Goal: Task Accomplishment & Management: Manage account settings

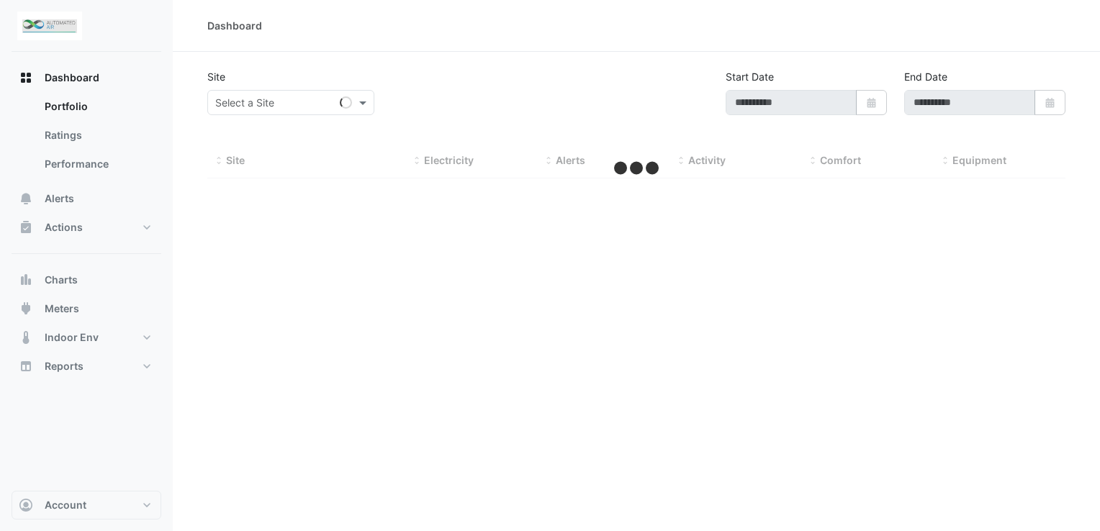
type input "**********"
select select "***"
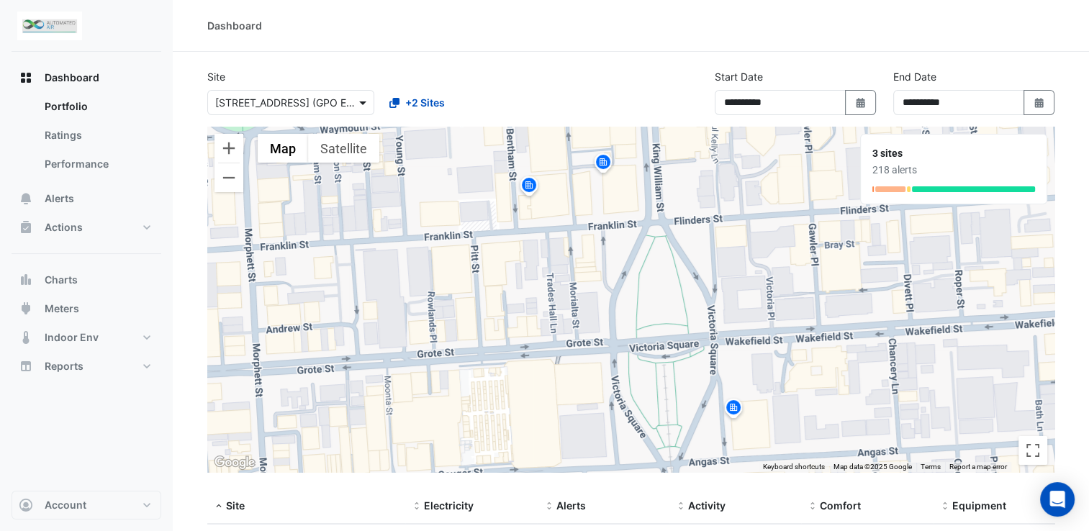
click at [362, 100] on span at bounding box center [364, 102] width 18 height 15
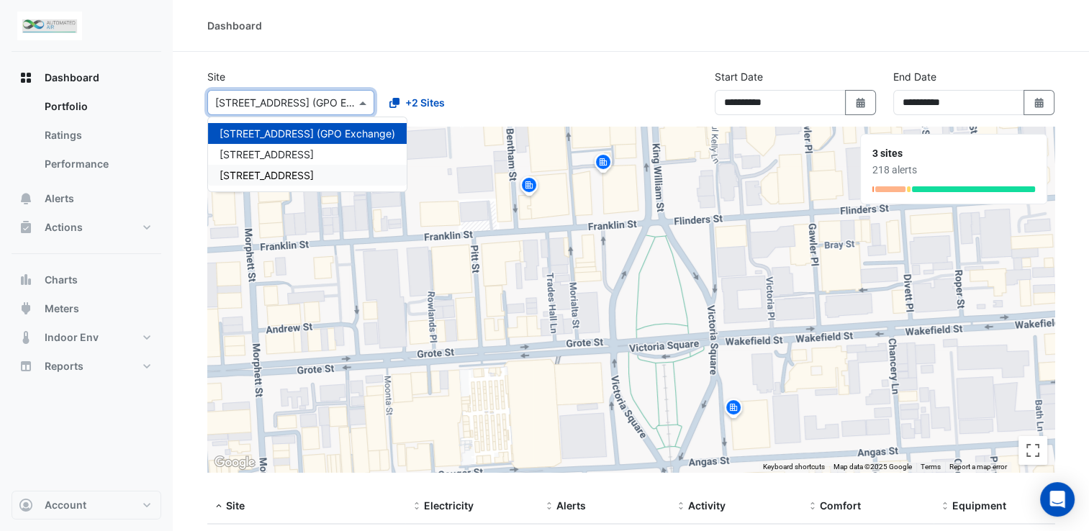
click at [317, 176] on div "[STREET_ADDRESS]" at bounding box center [307, 175] width 199 height 21
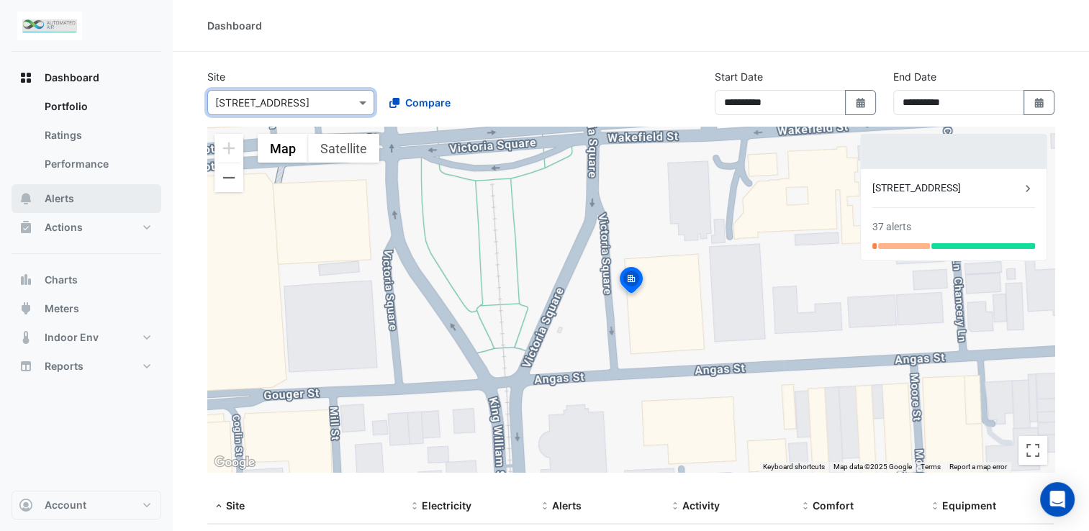
click at [80, 201] on button "Alerts" at bounding box center [87, 198] width 150 height 29
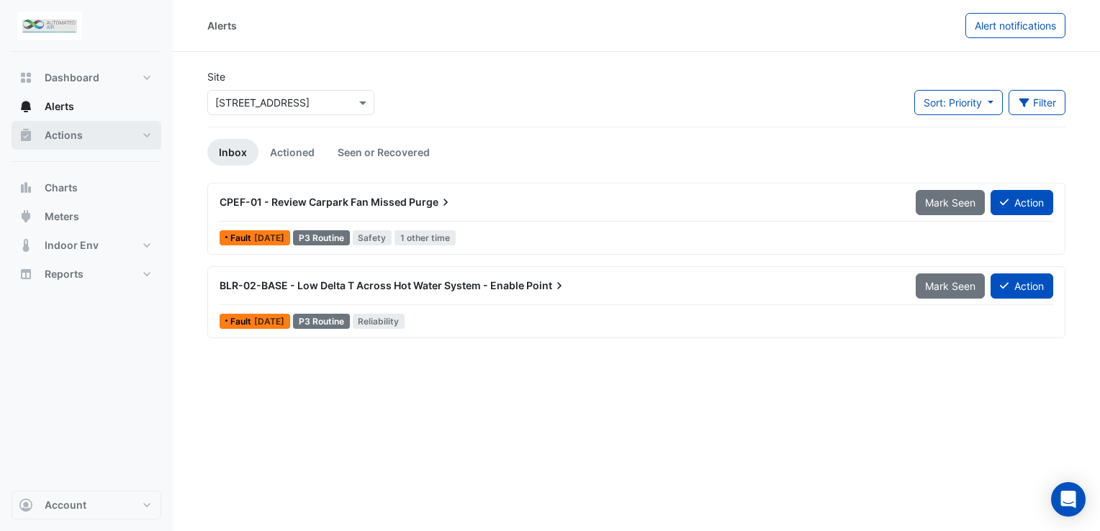
click at [73, 132] on span "Actions" at bounding box center [64, 135] width 38 height 14
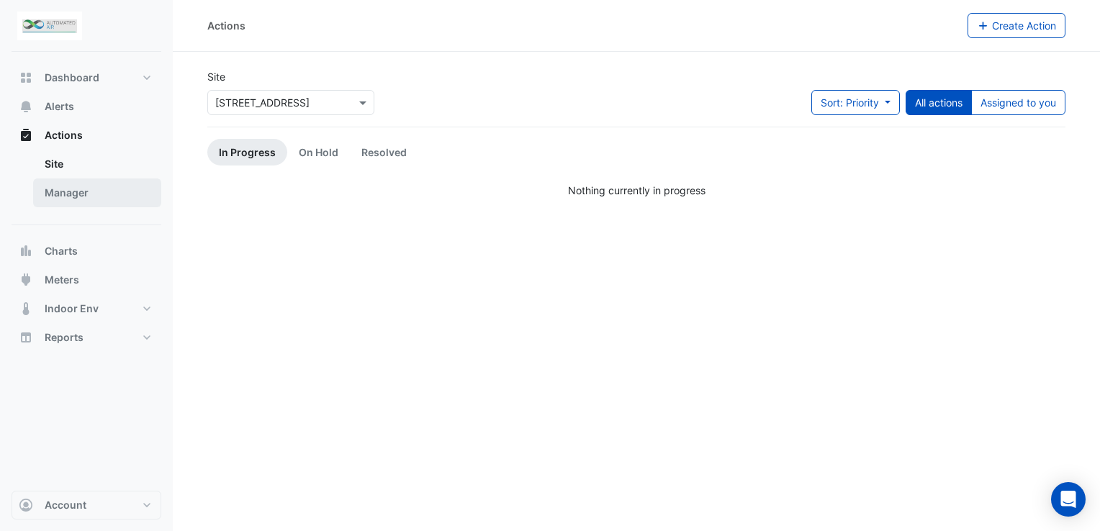
click at [86, 191] on link "Manager" at bounding box center [97, 192] width 128 height 29
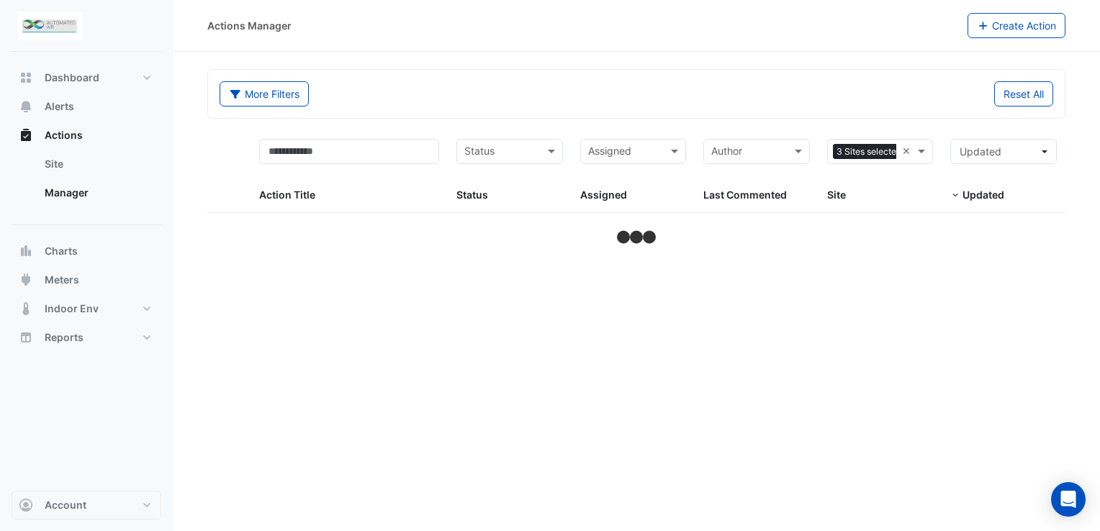
select select "***"
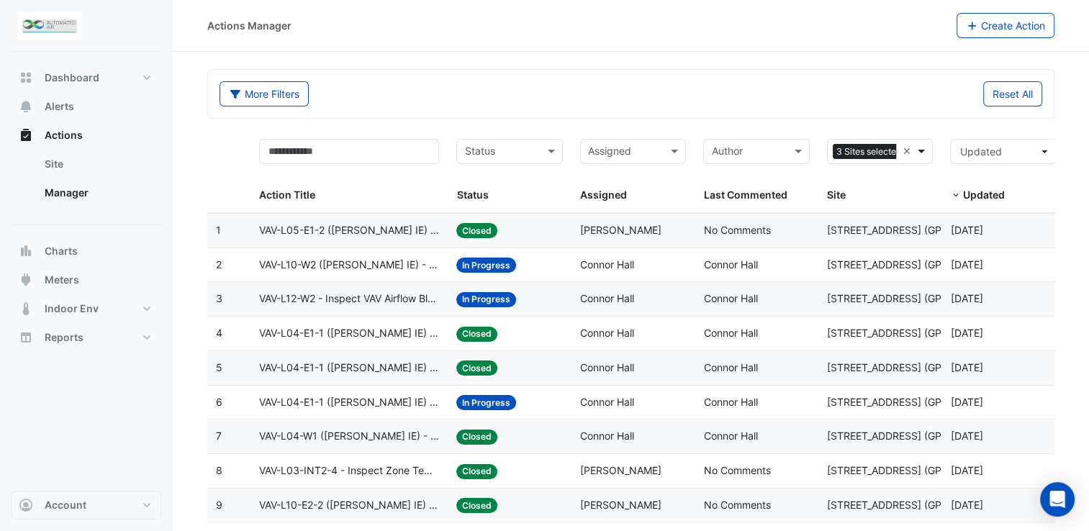
scroll to position [0, 15]
click at [919, 149] on span at bounding box center [923, 151] width 18 height 17
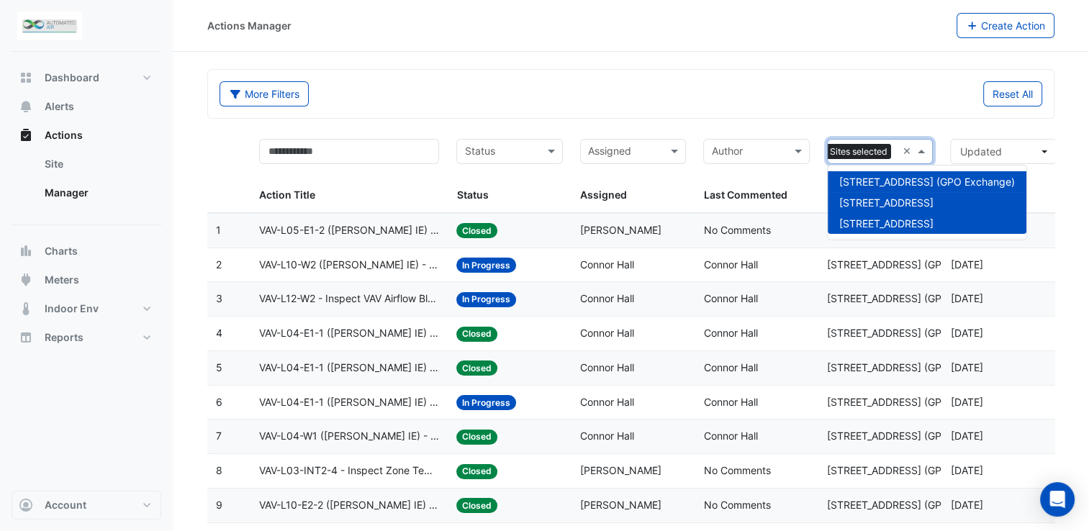
click at [891, 197] on span "[STREET_ADDRESS]" at bounding box center [886, 202] width 94 height 12
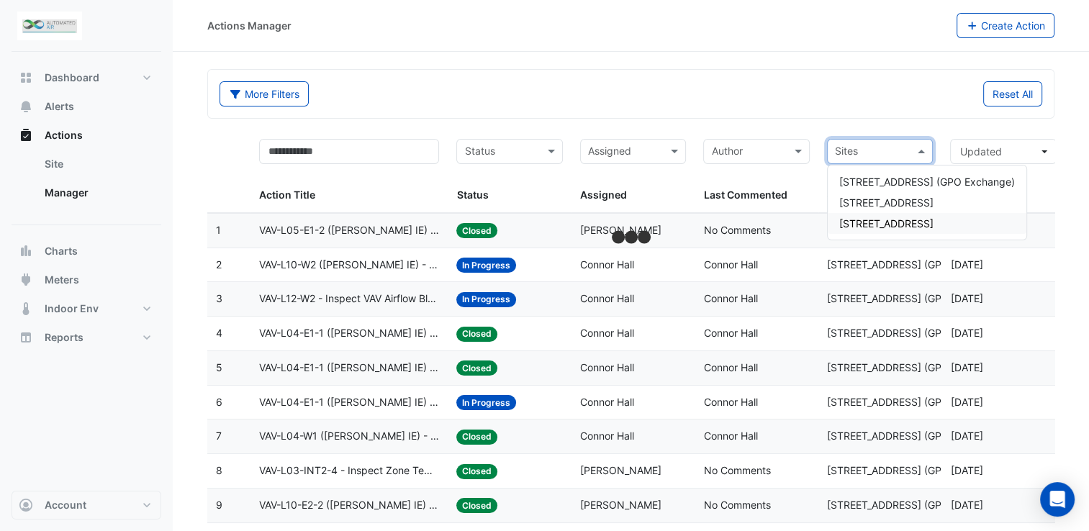
click at [872, 224] on span "[STREET_ADDRESS]" at bounding box center [886, 223] width 94 height 12
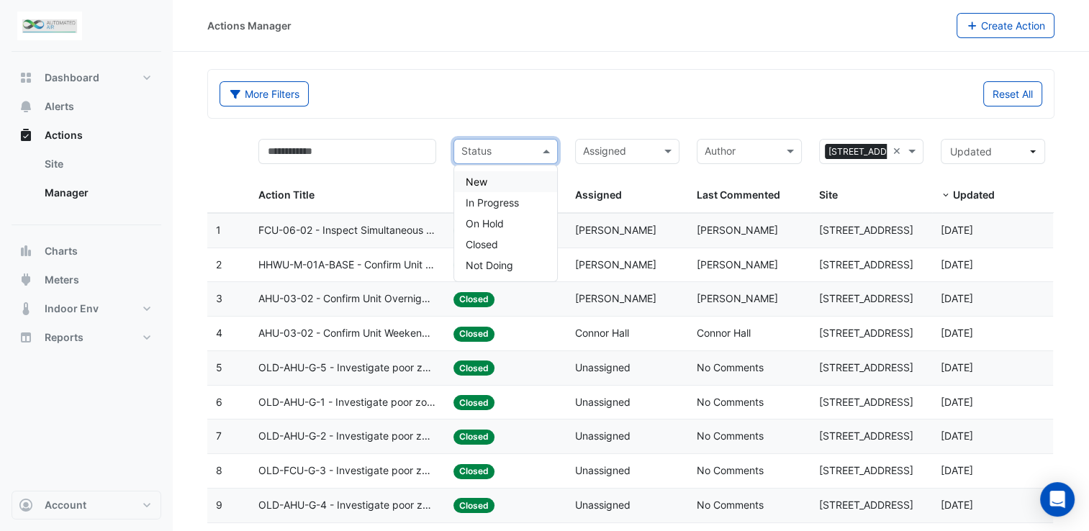
click at [521, 155] on input "text" at bounding box center [497, 153] width 72 height 17
click at [524, 205] on div "In Progress" at bounding box center [505, 202] width 103 height 21
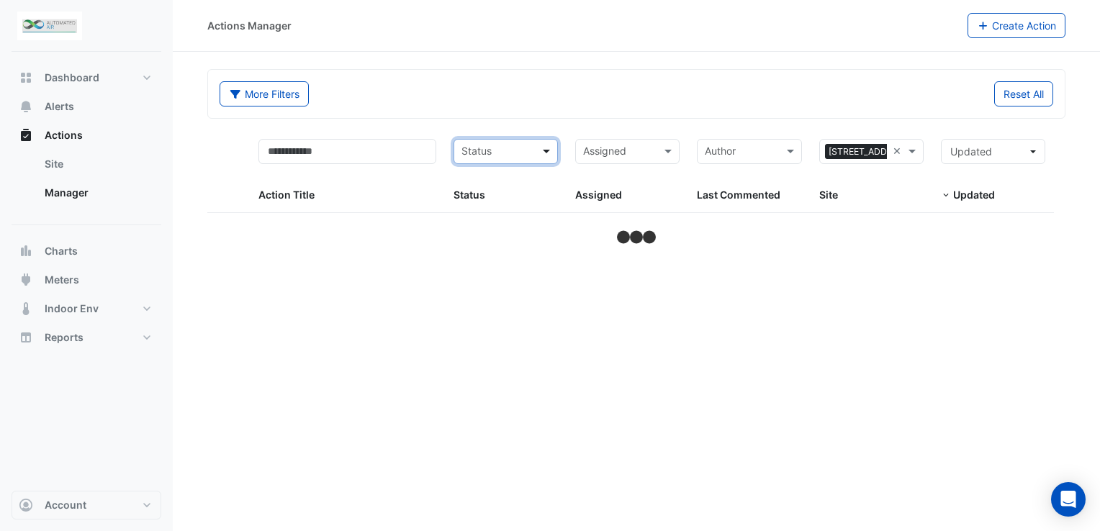
click at [547, 148] on span at bounding box center [548, 151] width 18 height 17
click at [492, 182] on div "New" at bounding box center [505, 181] width 103 height 21
select select "***"
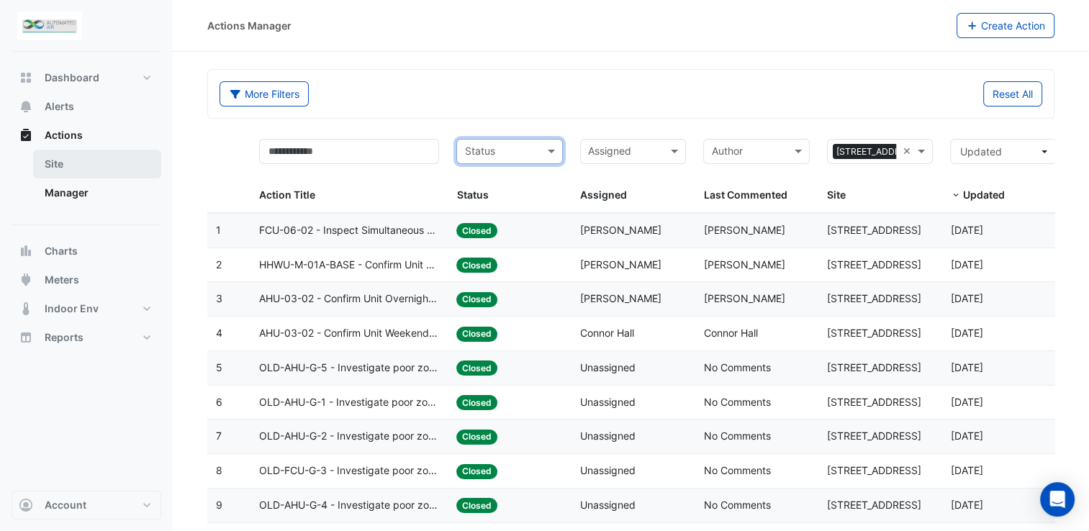
click at [96, 168] on link "Site" at bounding box center [97, 164] width 128 height 29
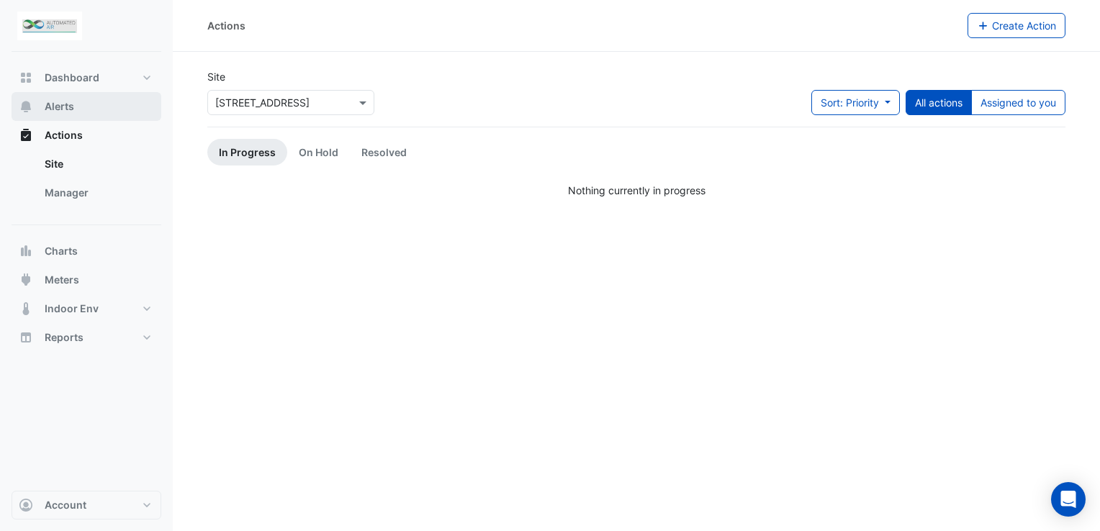
click at [66, 102] on span "Alerts" at bounding box center [60, 106] width 30 height 14
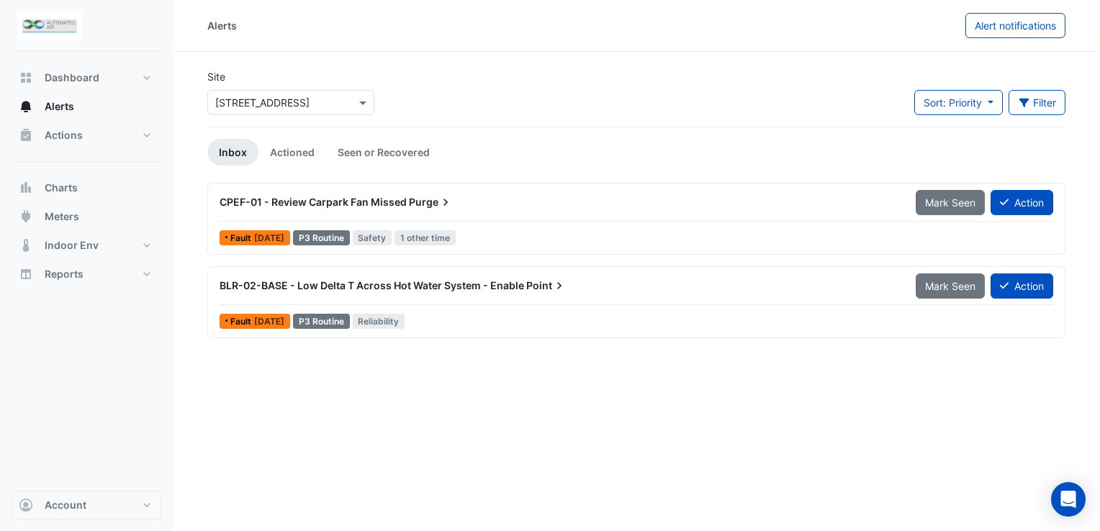
click at [383, 196] on span "CPEF-01 - Review Carpark Fan Missed" at bounding box center [312, 202] width 187 height 12
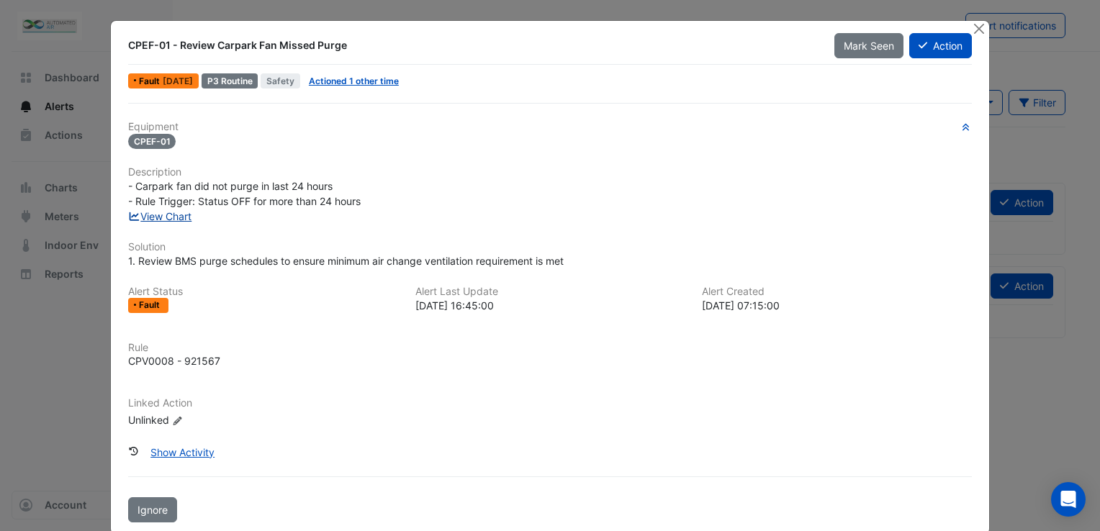
click at [176, 216] on link "View Chart" at bounding box center [160, 216] width 64 height 12
click at [975, 30] on button "Close" at bounding box center [978, 28] width 15 height 15
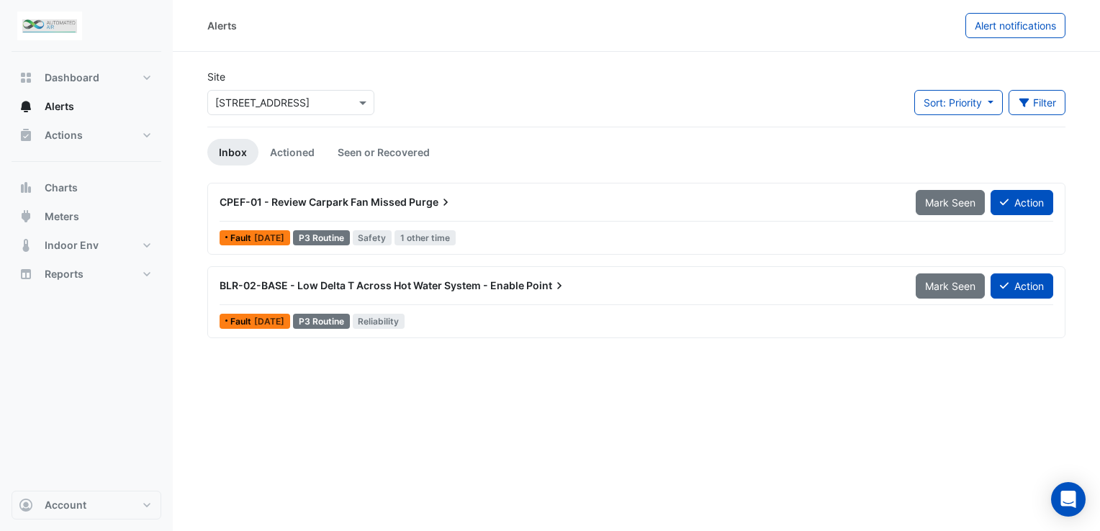
click at [338, 209] on div "CPEF-01 - Review Carpark Fan Missed Purge" at bounding box center [558, 202] width 679 height 14
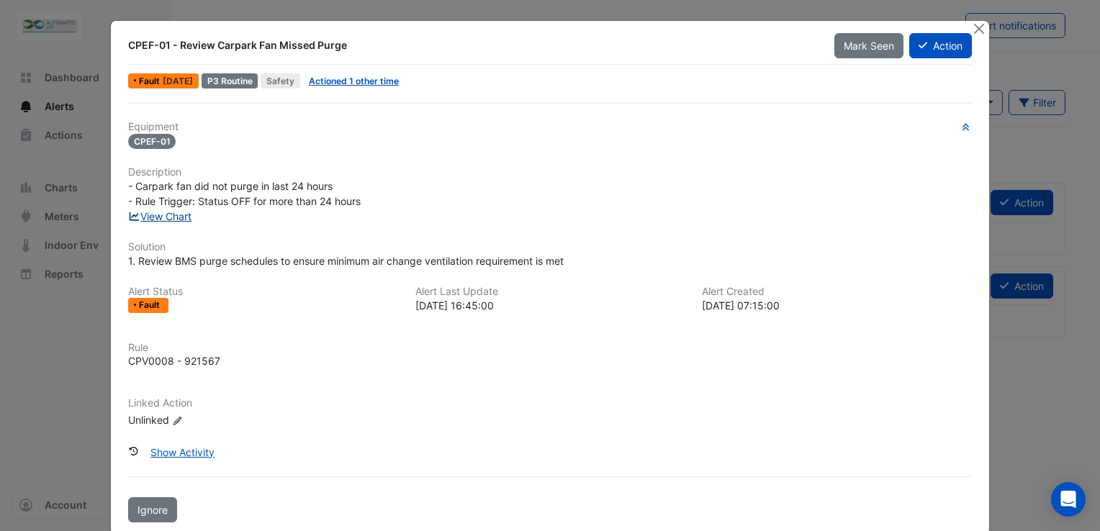
click at [174, 213] on link "View Chart" at bounding box center [160, 216] width 64 height 12
click at [975, 27] on button "Close" at bounding box center [978, 28] width 15 height 15
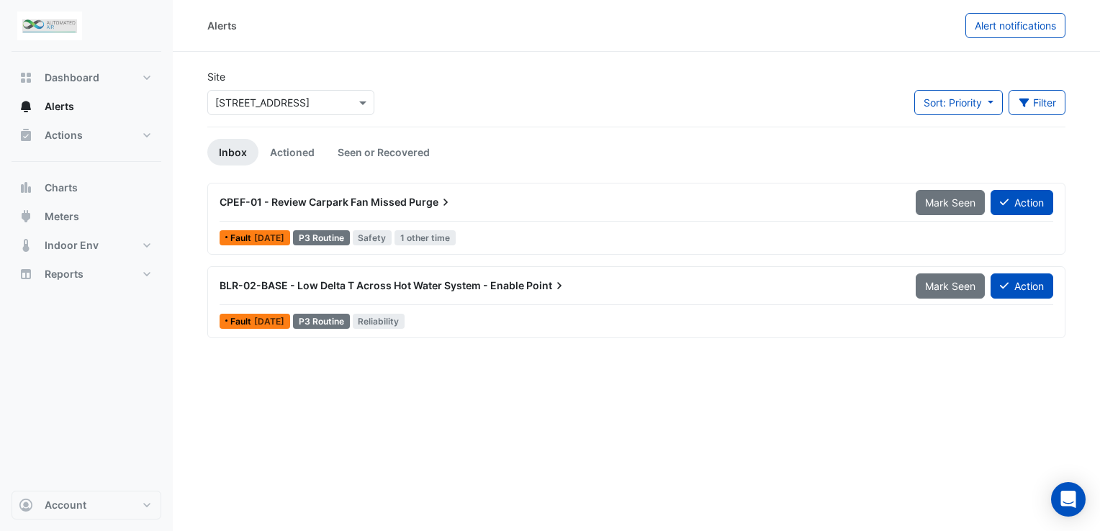
click at [417, 204] on span "Purge" at bounding box center [431, 202] width 44 height 14
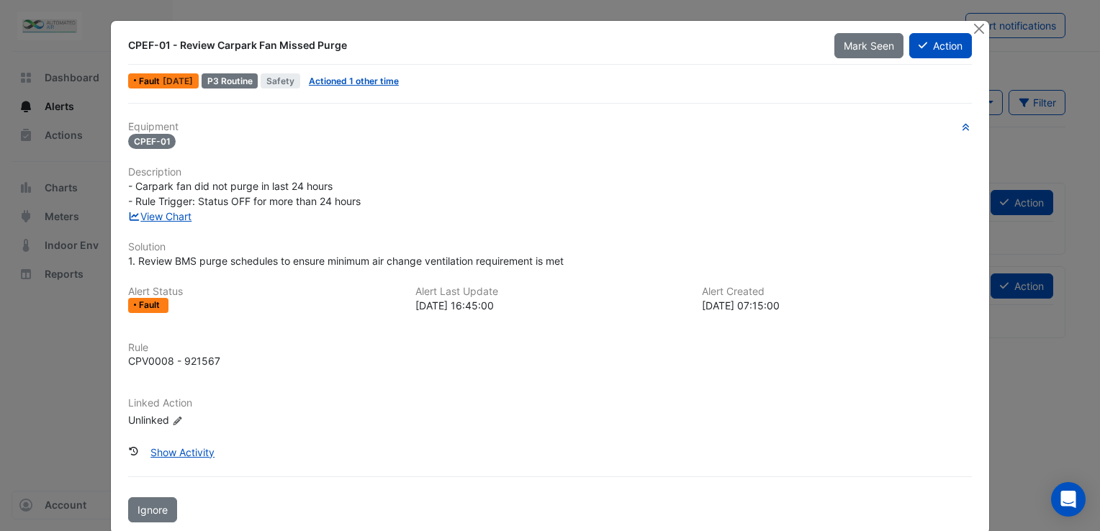
drag, startPoint x: 969, startPoint y: 24, endPoint x: 928, endPoint y: 4, distance: 45.7
click at [971, 24] on button "Close" at bounding box center [978, 28] width 15 height 15
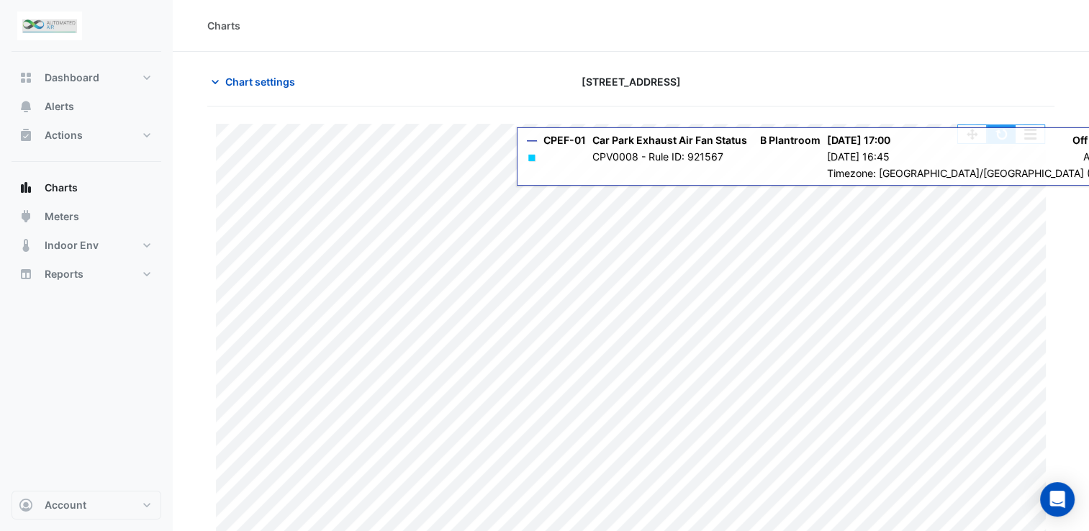
click at [1001, 130] on button "button" at bounding box center [1001, 134] width 29 height 18
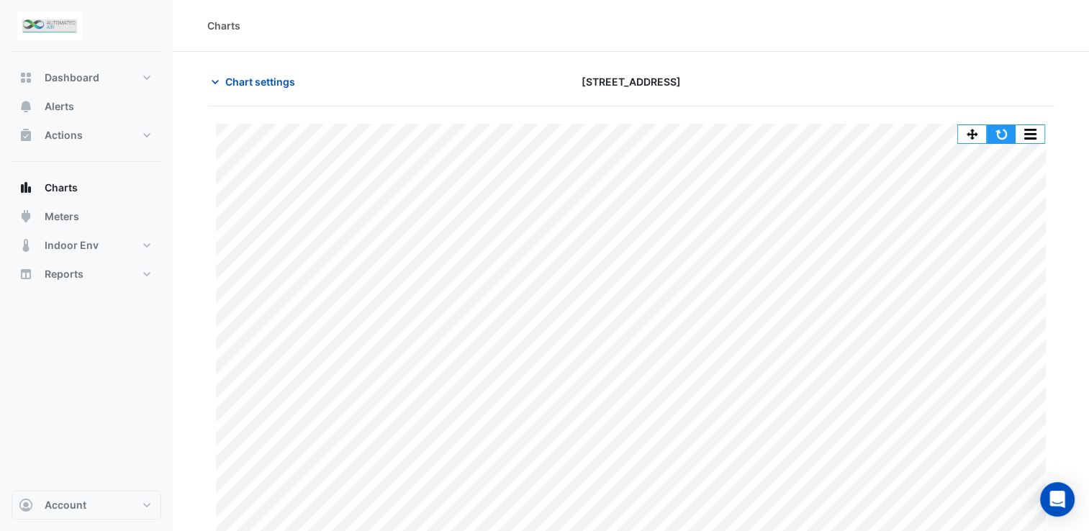
click at [1002, 129] on button "button" at bounding box center [1001, 134] width 29 height 18
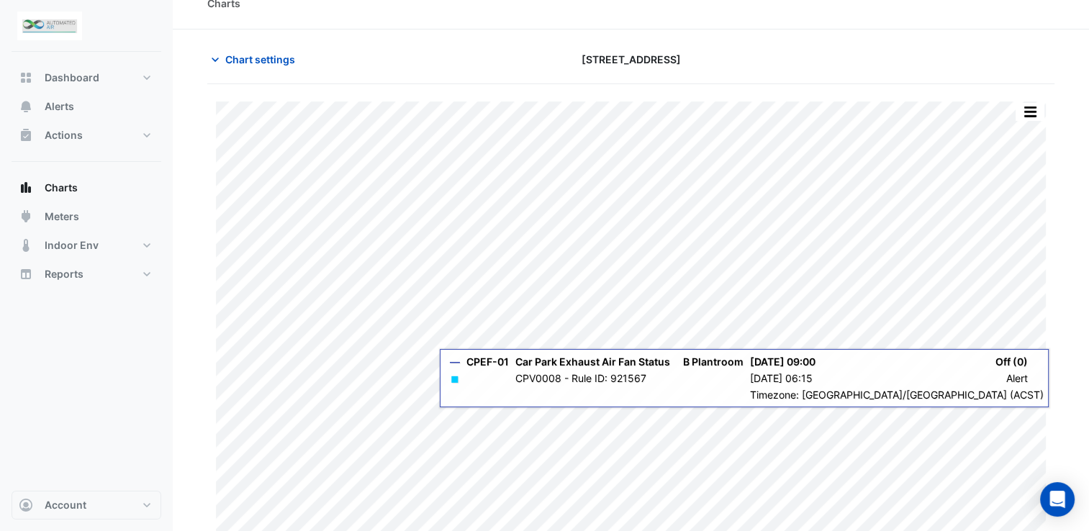
scroll to position [29, 0]
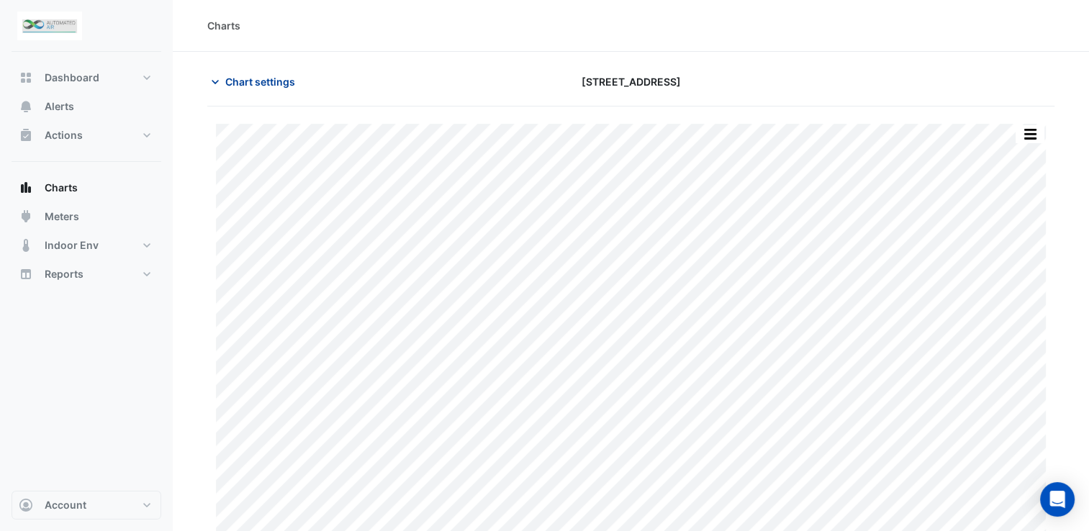
click at [258, 78] on span "Chart settings" at bounding box center [260, 81] width 70 height 15
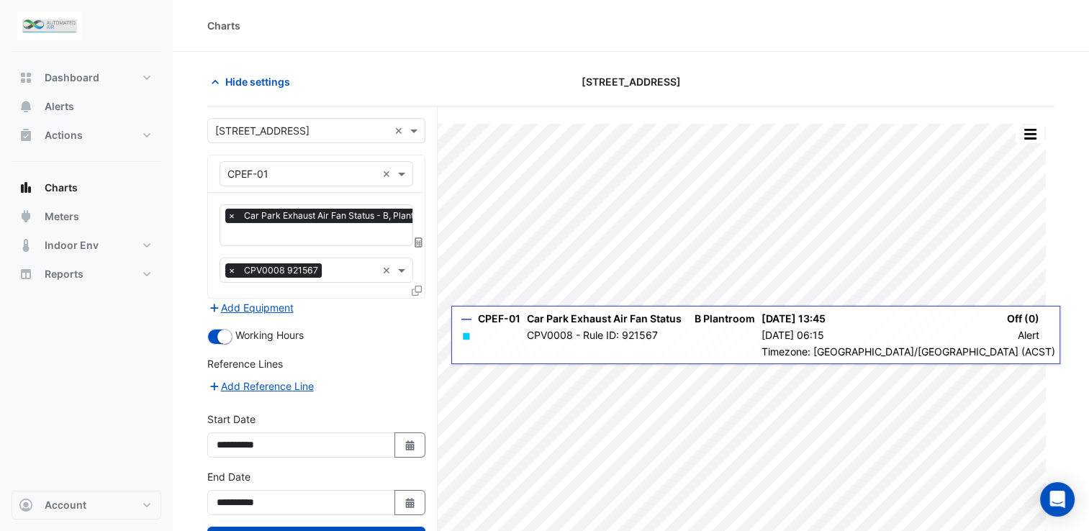
click at [420, 239] on icon at bounding box center [418, 242] width 8 height 10
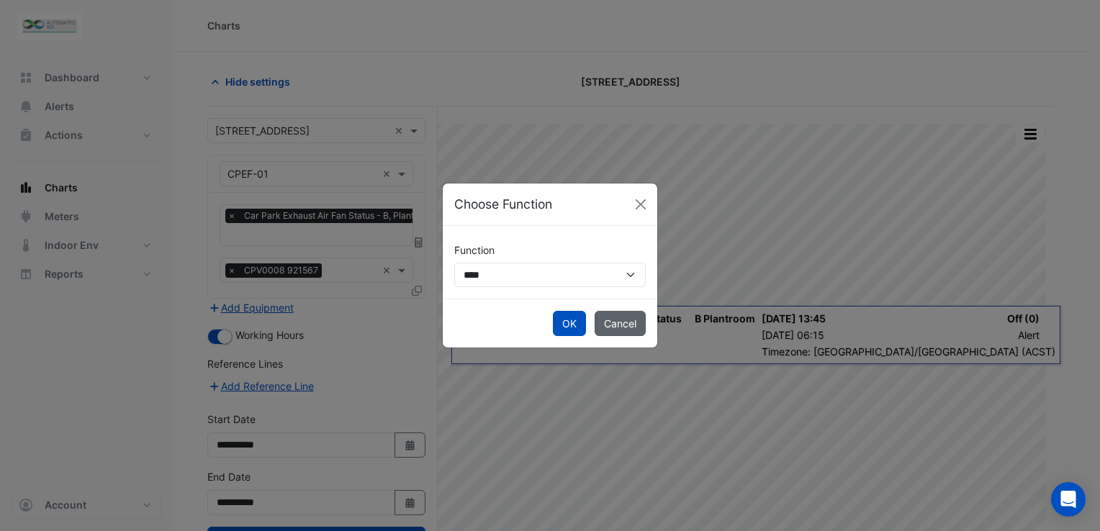
click at [633, 325] on button "Cancel" at bounding box center [619, 323] width 51 height 25
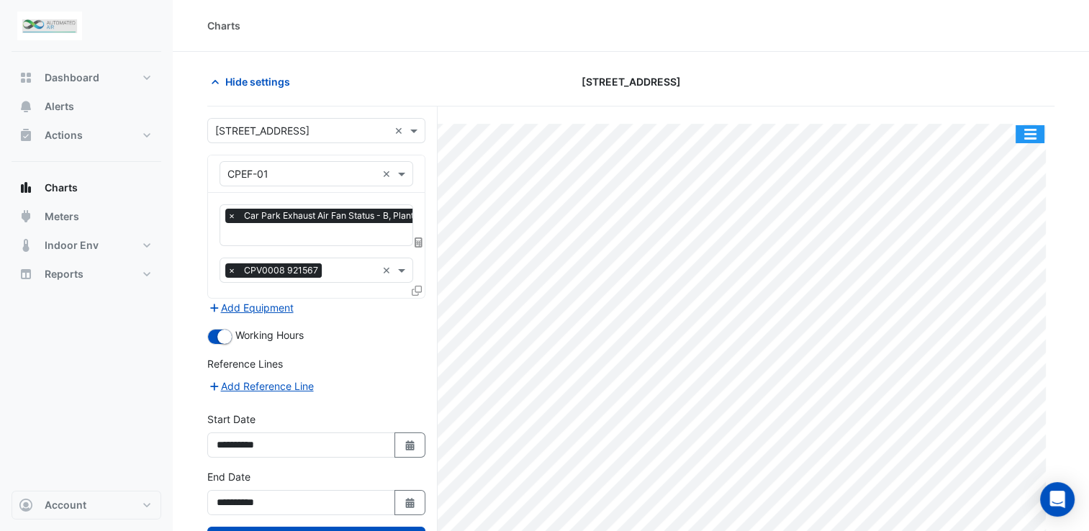
click at [1022, 130] on button "button" at bounding box center [1029, 134] width 29 height 18
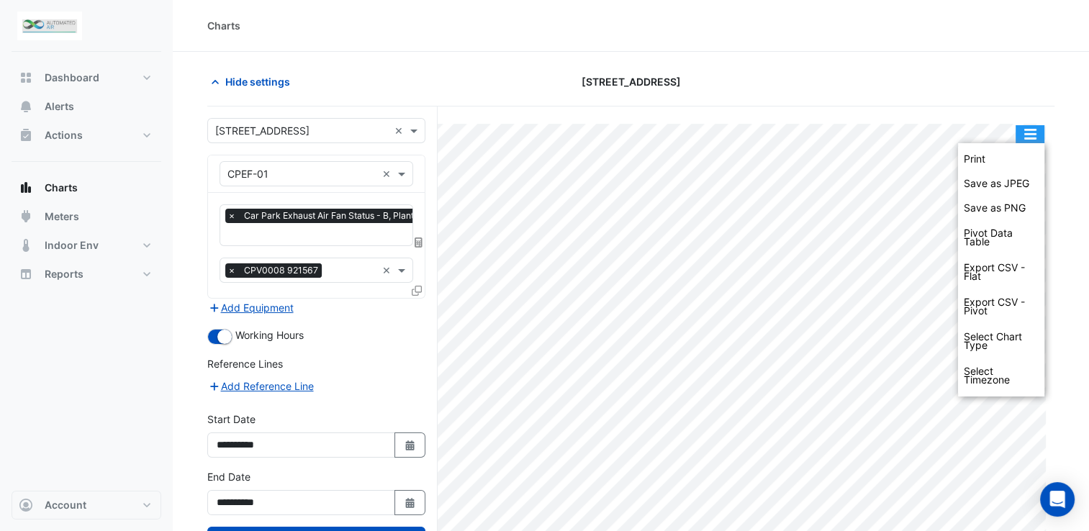
click at [1026, 131] on button "button" at bounding box center [1029, 134] width 29 height 18
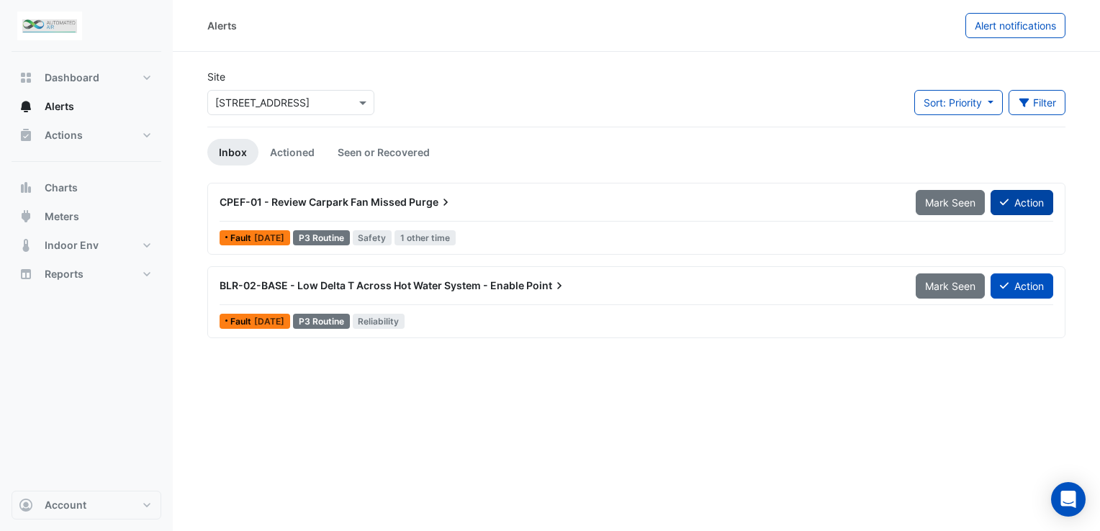
click at [1042, 199] on button "Action" at bounding box center [1021, 202] width 63 height 25
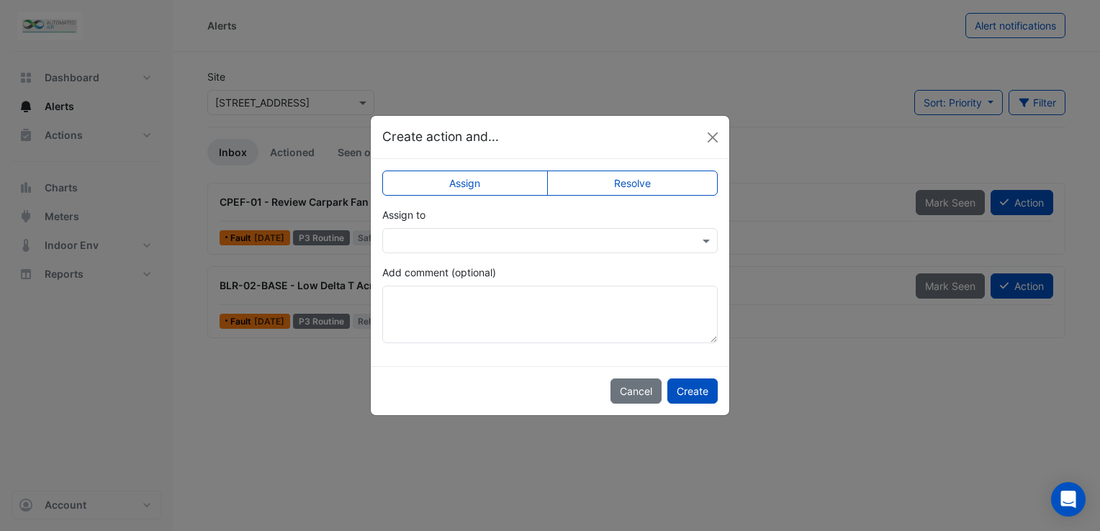
click at [470, 240] on input "text" at bounding box center [535, 241] width 291 height 15
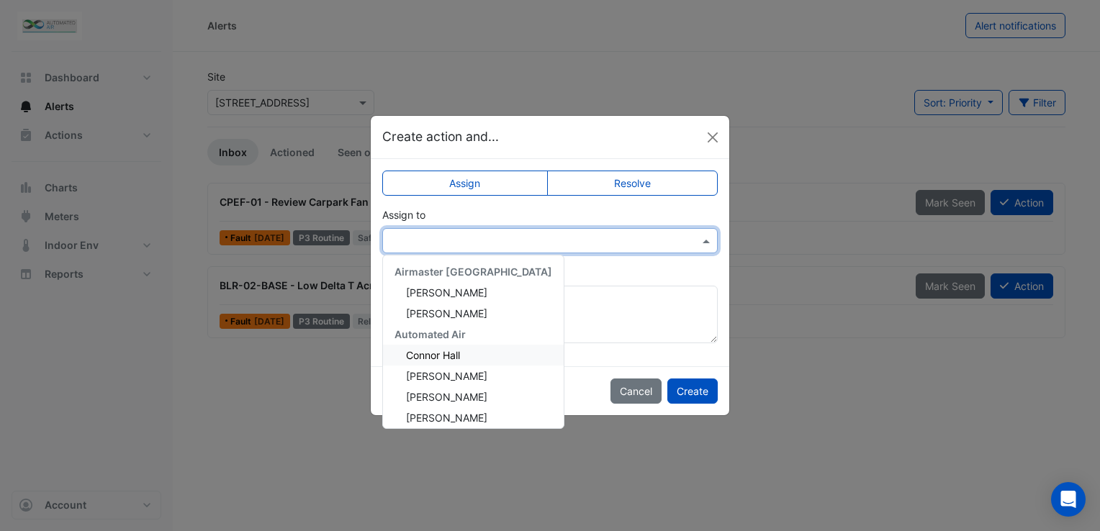
click at [456, 350] on span "Connor Hall" at bounding box center [433, 355] width 54 height 12
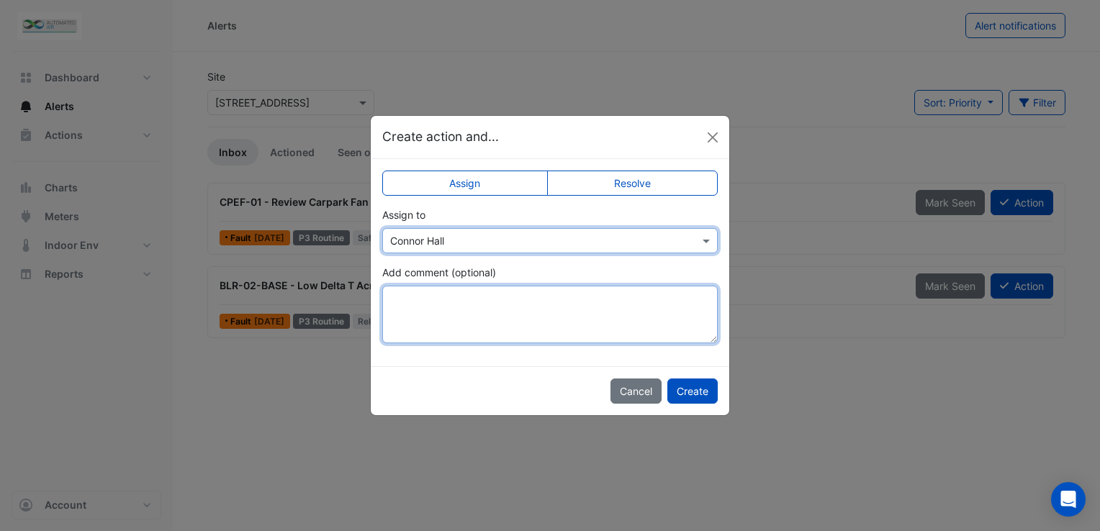
click at [474, 311] on textarea "Add comment (optional)" at bounding box center [549, 315] width 335 height 58
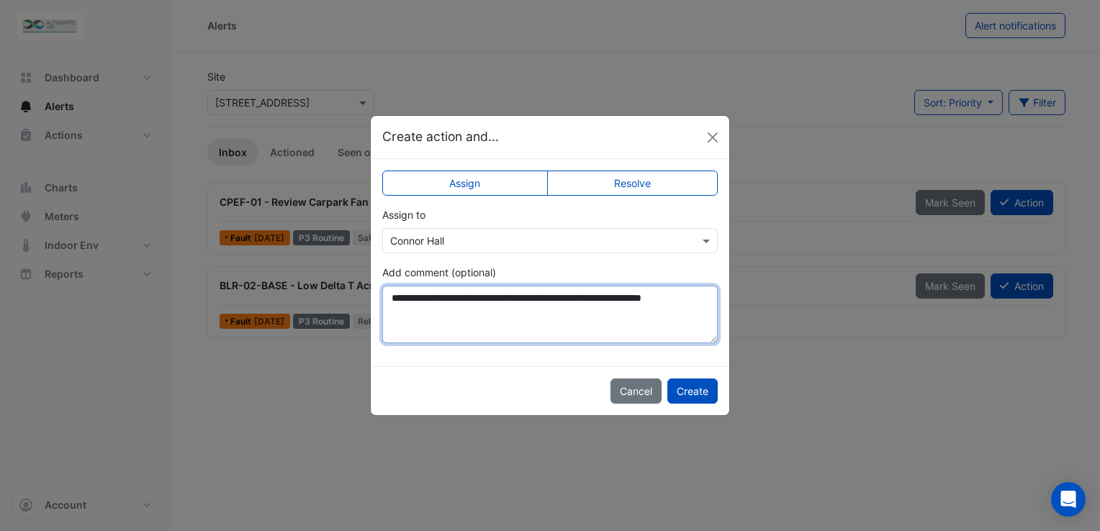
type textarea "**********"
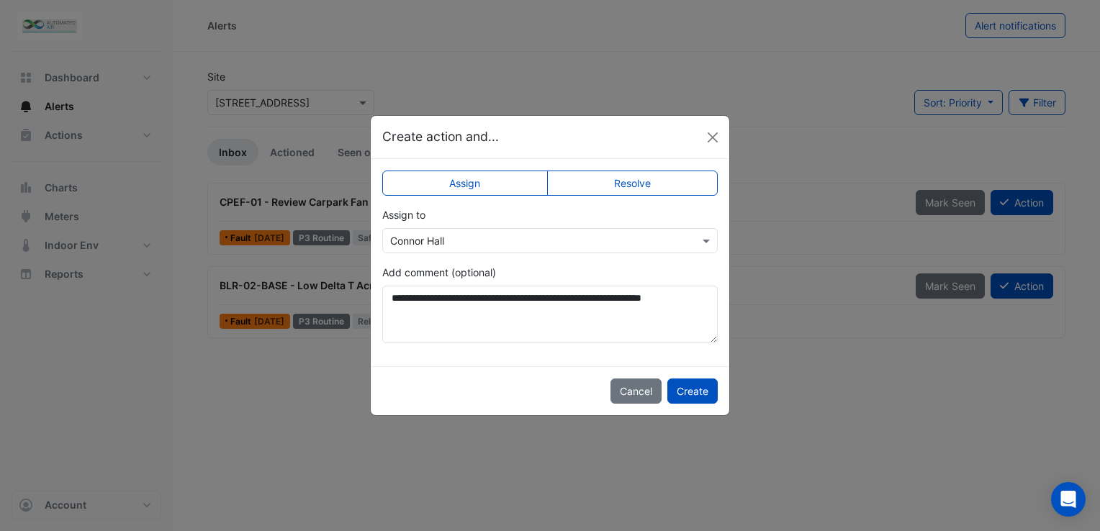
click at [590, 181] on label "Resolve" at bounding box center [632, 183] width 171 height 25
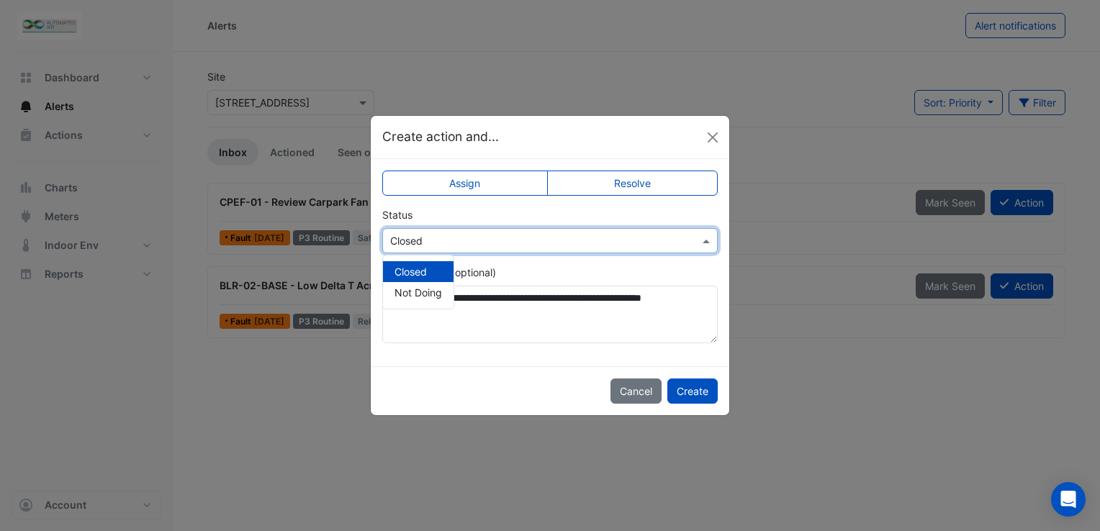
click at [458, 234] on input "text" at bounding box center [535, 241] width 291 height 15
click at [463, 234] on input "text" at bounding box center [535, 241] width 291 height 15
click at [646, 214] on div "Status Select Status × Closed Closed Not Doing" at bounding box center [549, 230] width 335 height 46
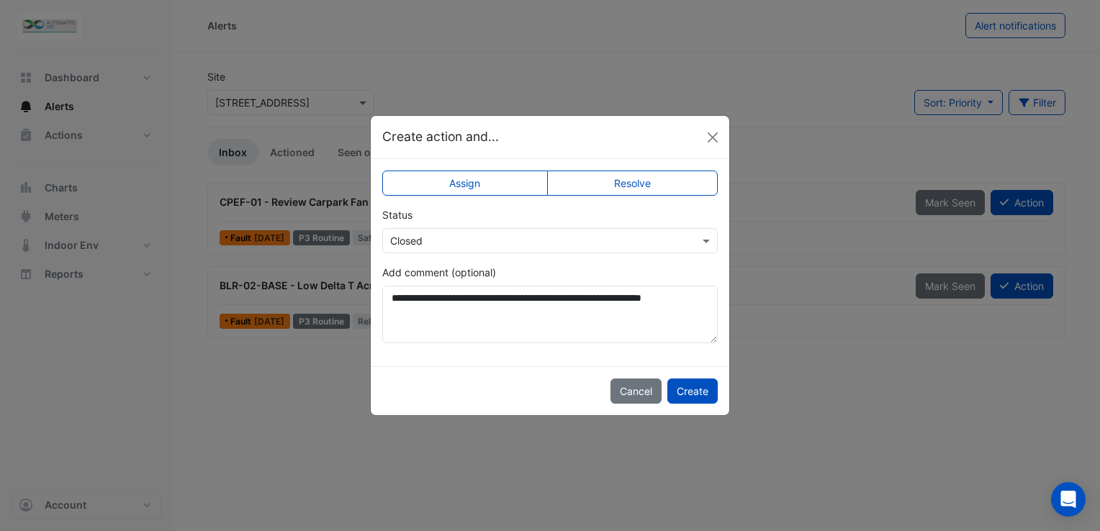
click at [525, 190] on label "Assign" at bounding box center [465, 183] width 166 height 25
click at [607, 190] on label "Resolve" at bounding box center [632, 183] width 171 height 25
click at [699, 390] on button "Create" at bounding box center [692, 391] width 50 height 25
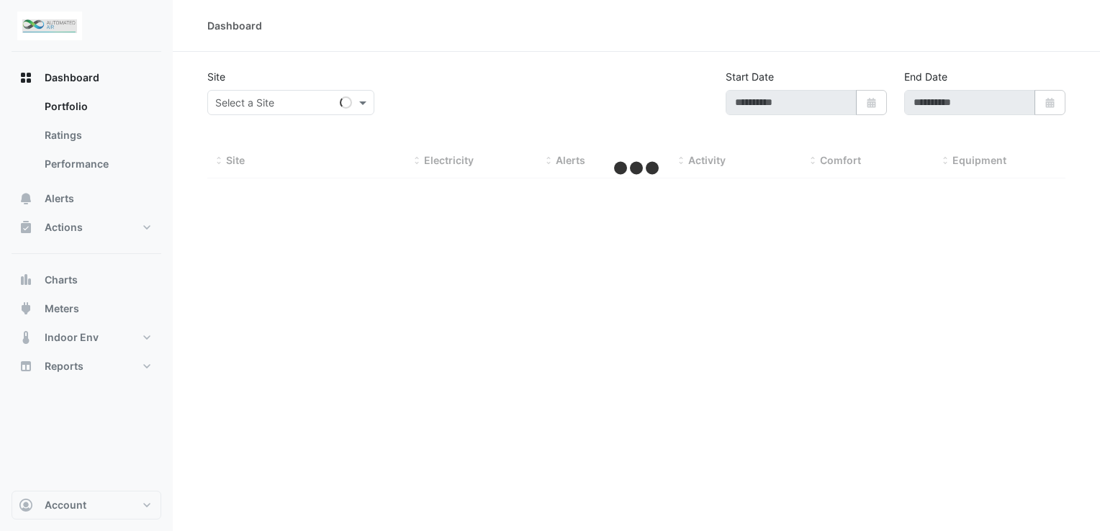
type input "**********"
select select "***"
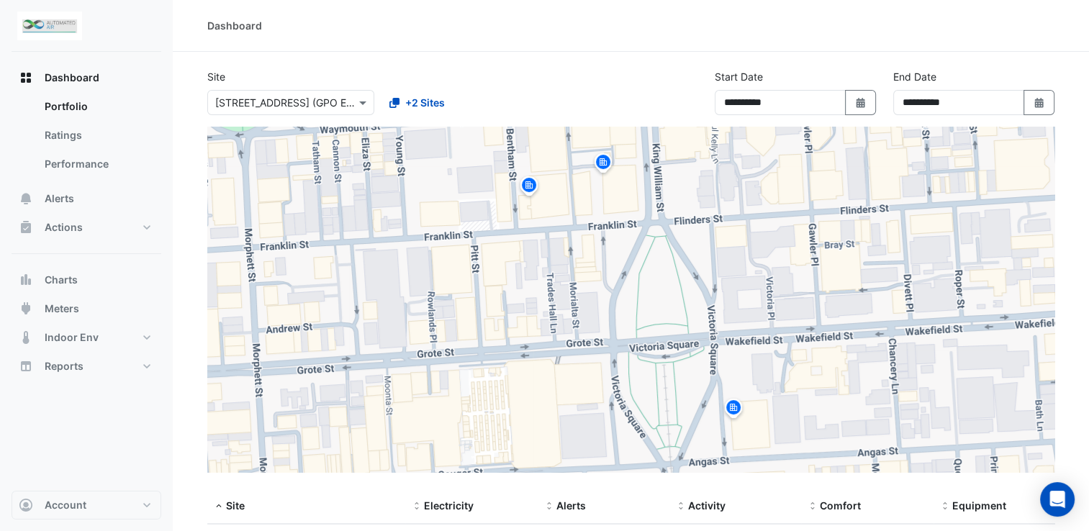
click at [314, 114] on div "Select a Site × [STREET_ADDRESS] (GPO Exchange)" at bounding box center [290, 102] width 167 height 25
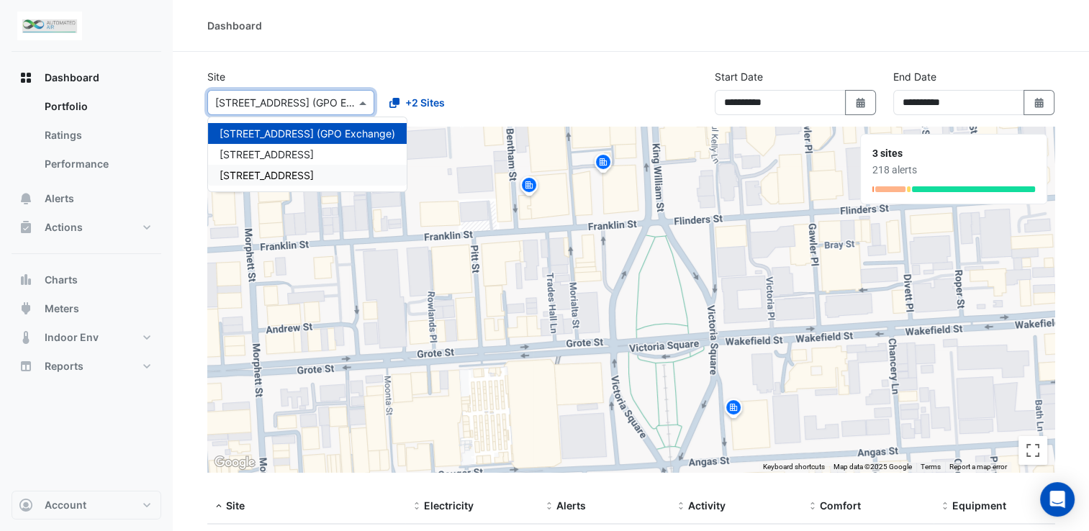
click at [321, 178] on div "[STREET_ADDRESS]" at bounding box center [307, 175] width 199 height 21
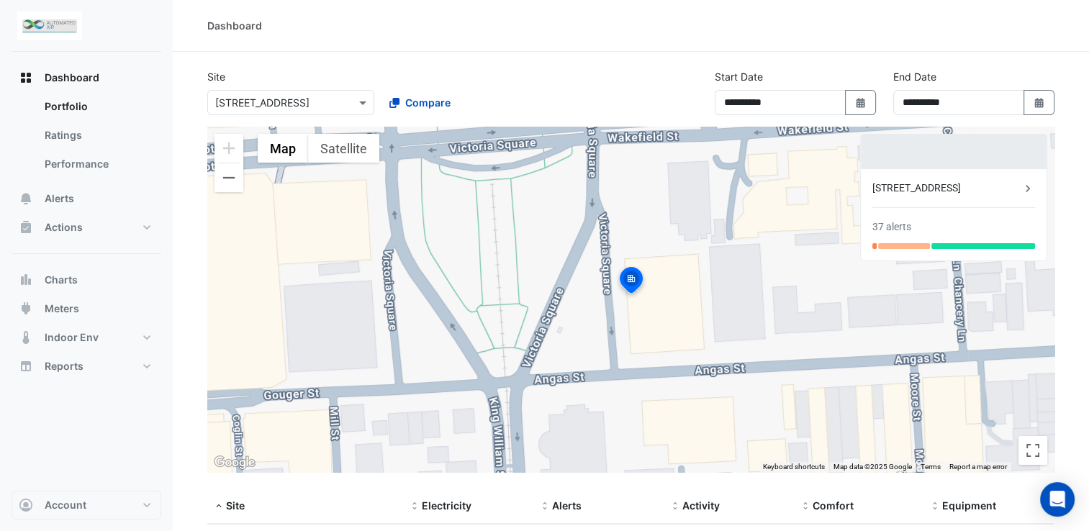
click at [918, 227] on div "37 alerts" at bounding box center [953, 226] width 163 height 15
click at [904, 230] on div "37 alerts" at bounding box center [891, 226] width 39 height 15
click at [935, 189] on div "[STREET_ADDRESS]" at bounding box center [946, 188] width 148 height 15
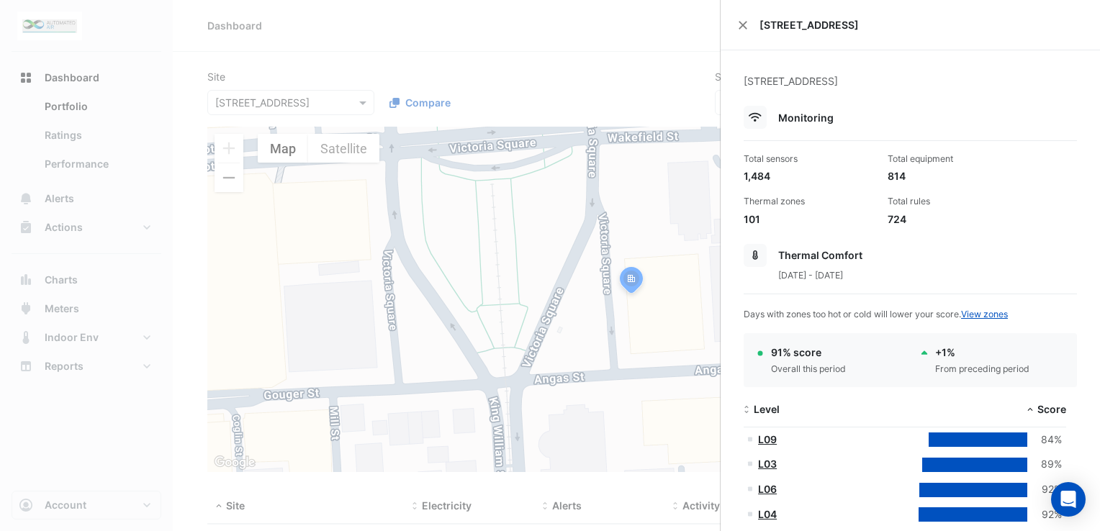
click at [1005, 200] on div "Total rules" at bounding box center [953, 201] width 132 height 13
click at [740, 30] on div "[STREET_ADDRESS]" at bounding box center [909, 25] width 379 height 50
click at [743, 20] on button "Close" at bounding box center [743, 25] width 10 height 10
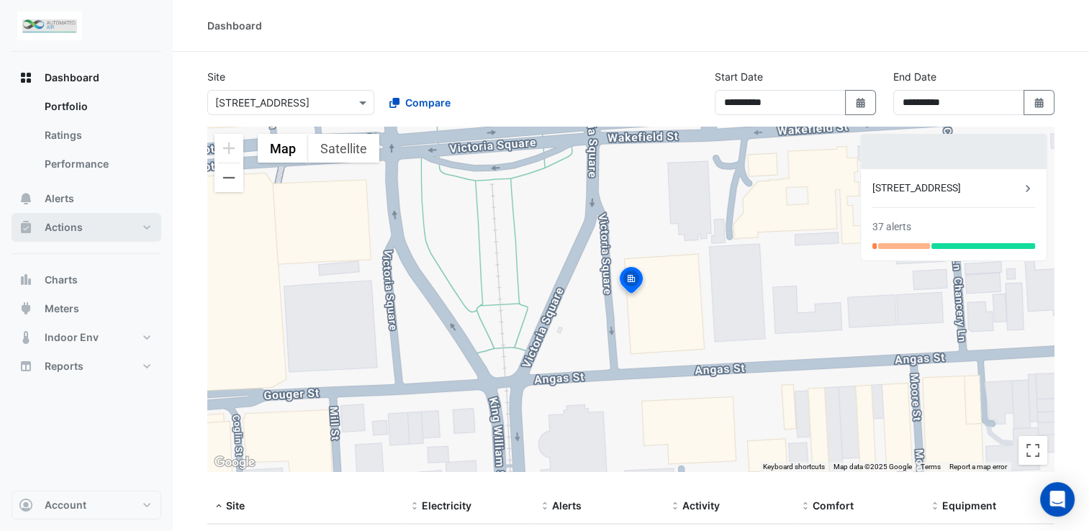
click at [73, 237] on button "Actions" at bounding box center [87, 227] width 150 height 29
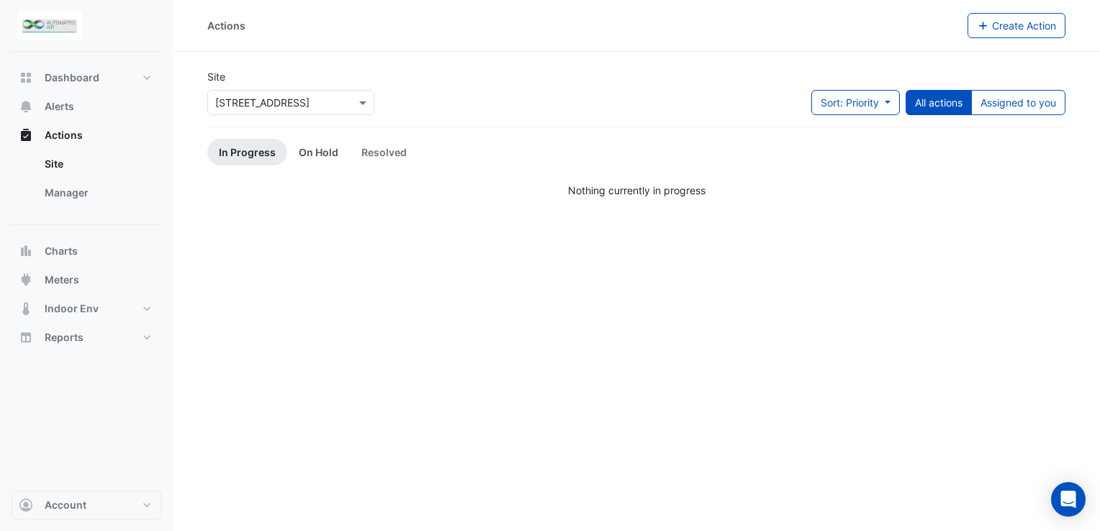
click at [314, 154] on link "On Hold" at bounding box center [318, 152] width 63 height 27
click at [391, 154] on link "Resolved" at bounding box center [384, 152] width 68 height 27
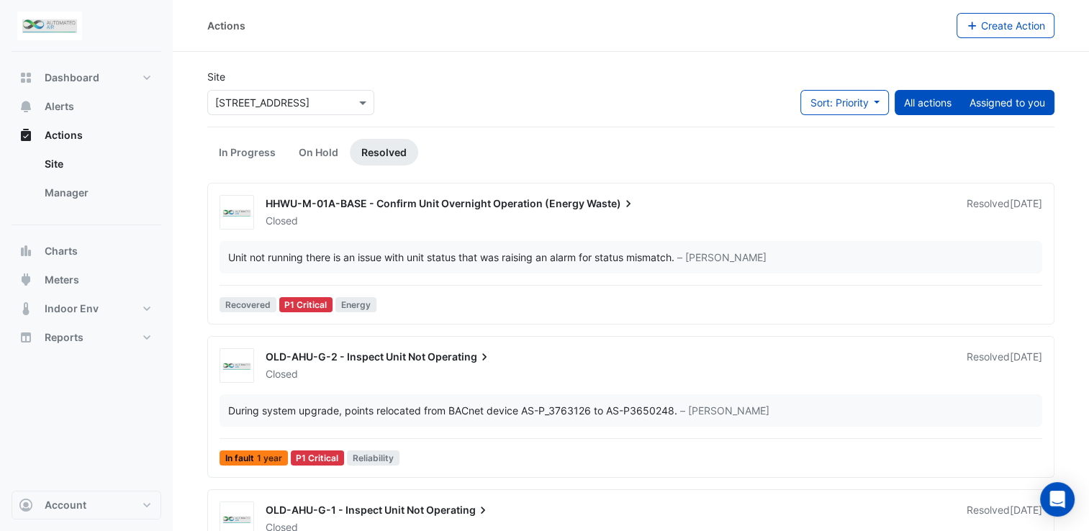
click at [1000, 103] on button "Assigned to you" at bounding box center [1007, 102] width 94 height 25
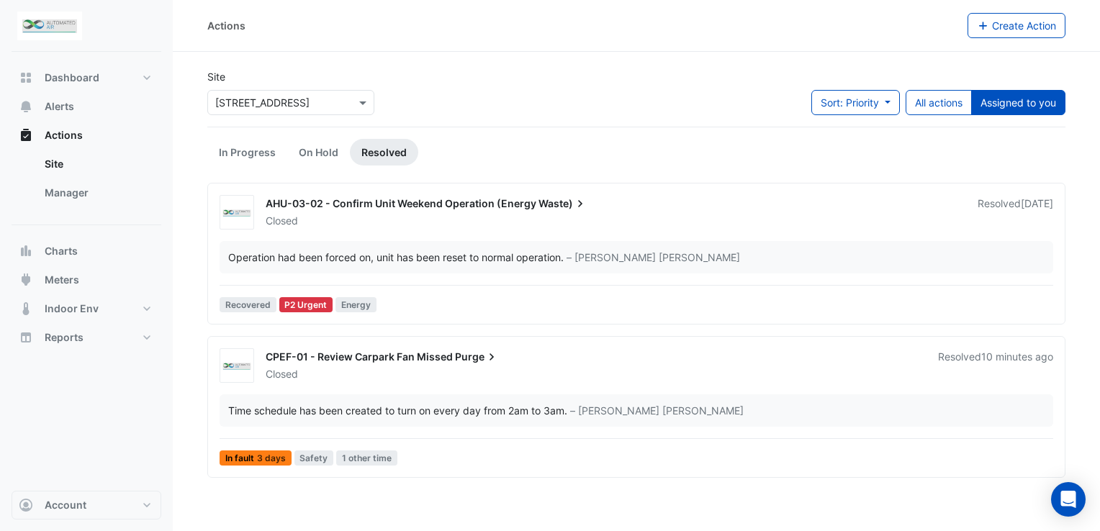
click at [384, 358] on span "CPEF-01 - Review Carpark Fan Missed" at bounding box center [359, 356] width 187 height 12
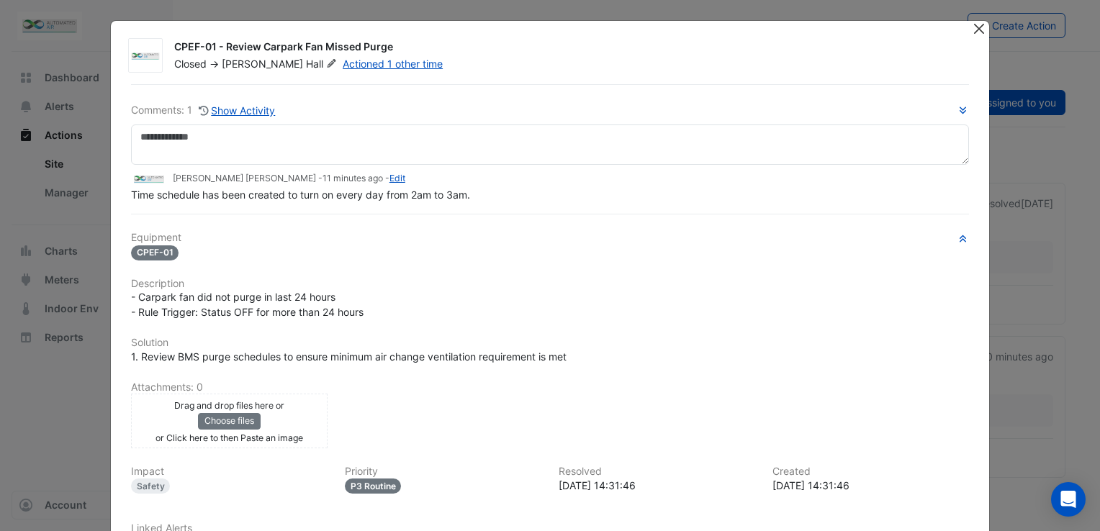
click at [974, 30] on button "Close" at bounding box center [978, 28] width 15 height 15
